Goal: Task Accomplishment & Management: Use online tool/utility

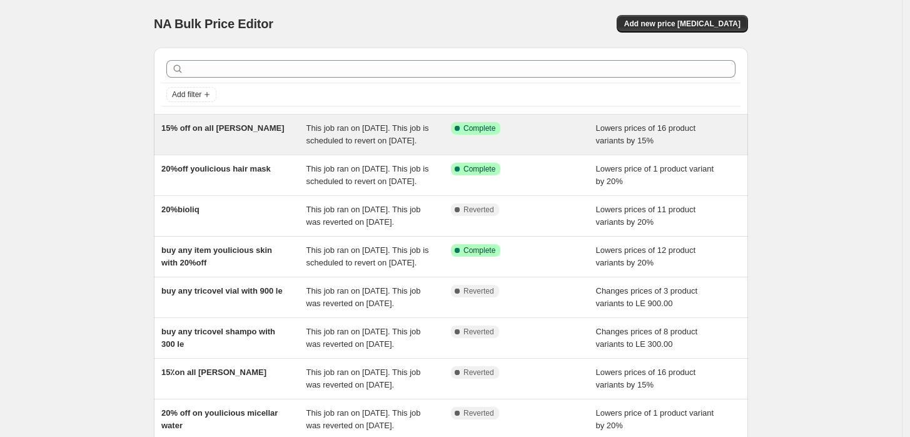
click at [245, 140] on div "15% off on all [PERSON_NAME]" at bounding box center [233, 134] width 145 height 25
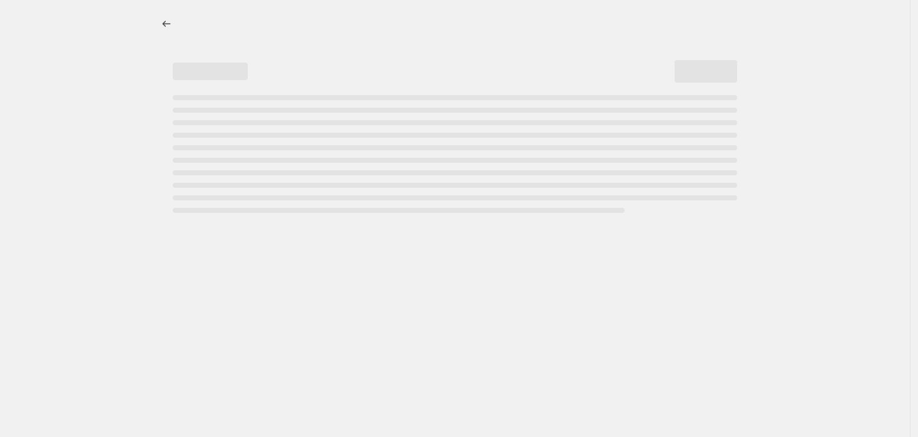
select select "percentage"
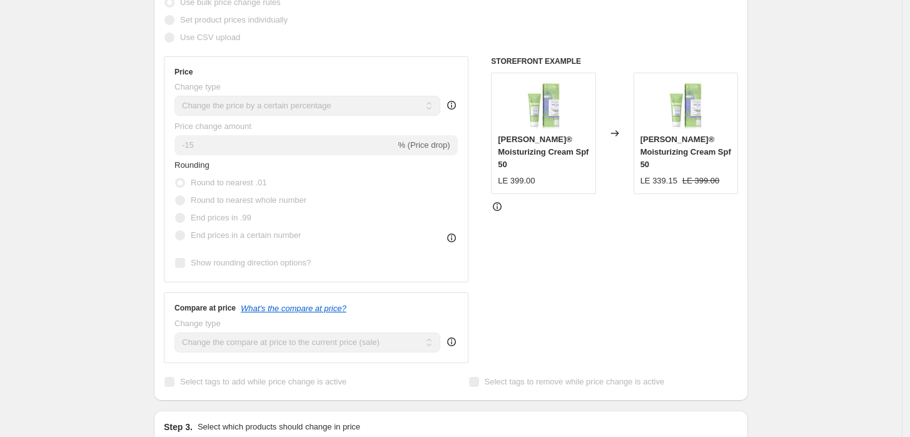
scroll to position [278, 0]
